Goal: Check status: Check status

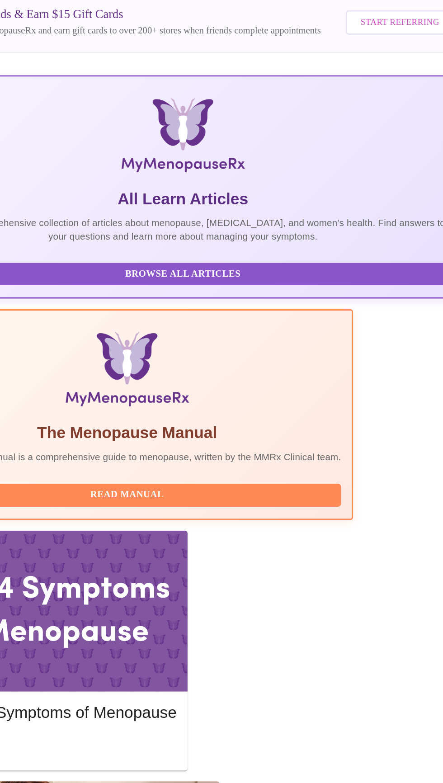
scroll to position [0, 0]
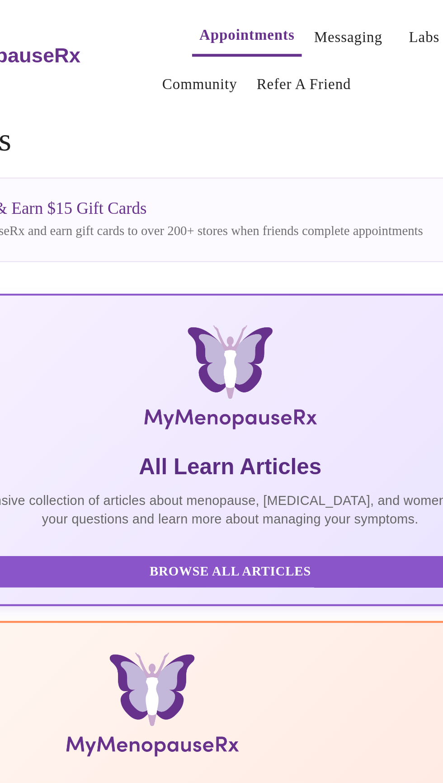
click at [264, 12] on link "Messaging" at bounding box center [278, 18] width 33 height 13
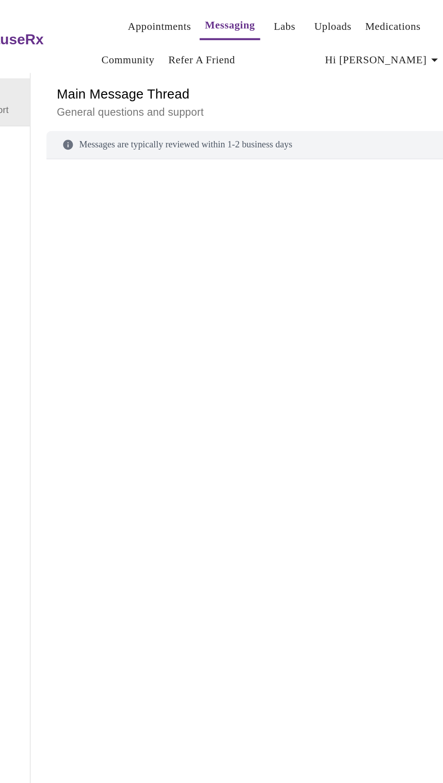
click at [229, 14] on link "Appointments" at bounding box center [228, 18] width 43 height 13
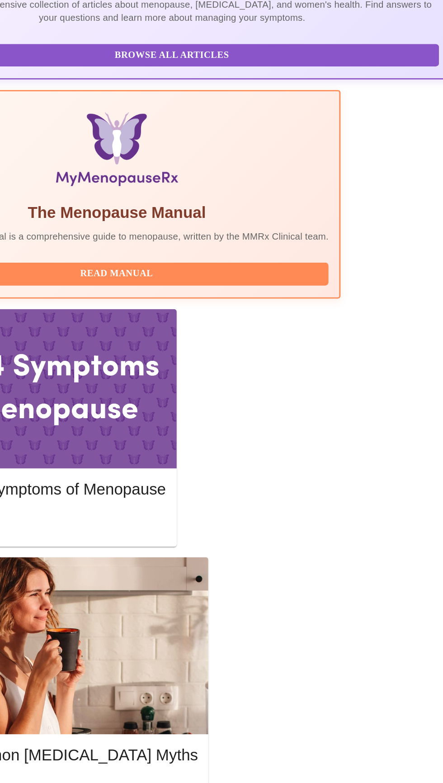
scroll to position [32, 0]
